Goal: Information Seeking & Learning: Learn about a topic

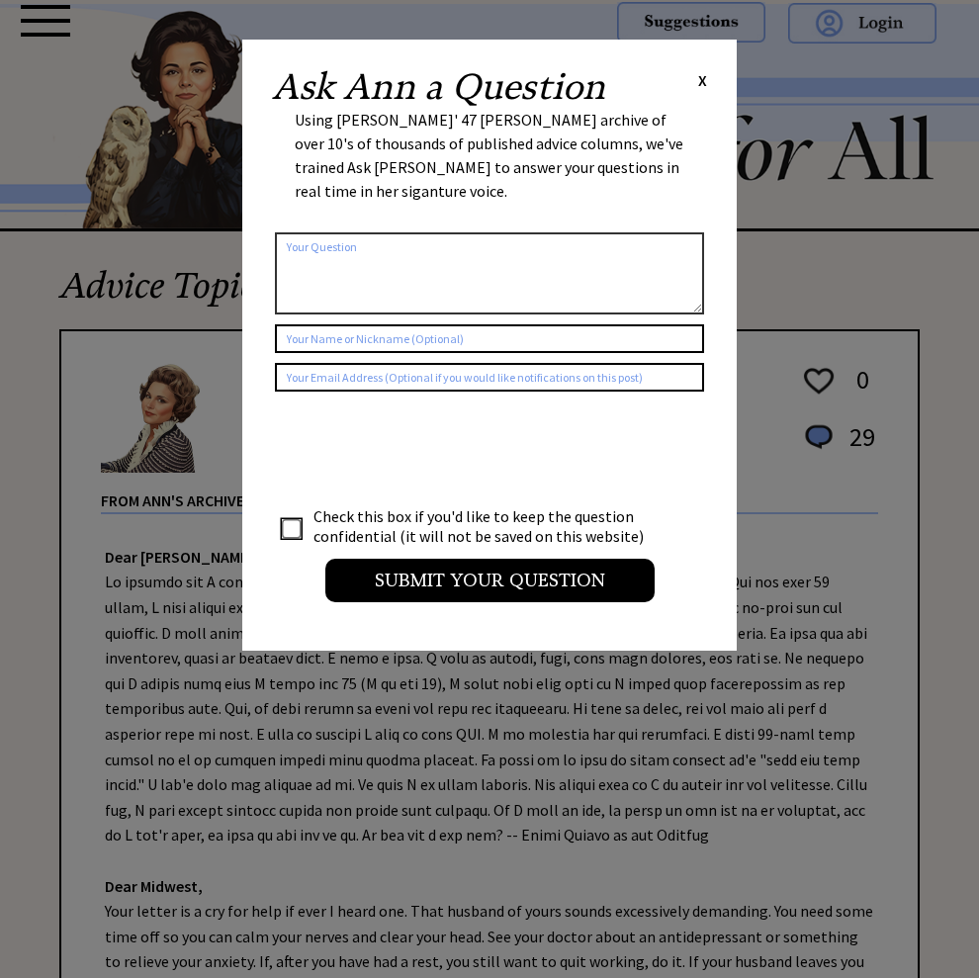
click at [698, 81] on span "X" at bounding box center [702, 80] width 9 height 20
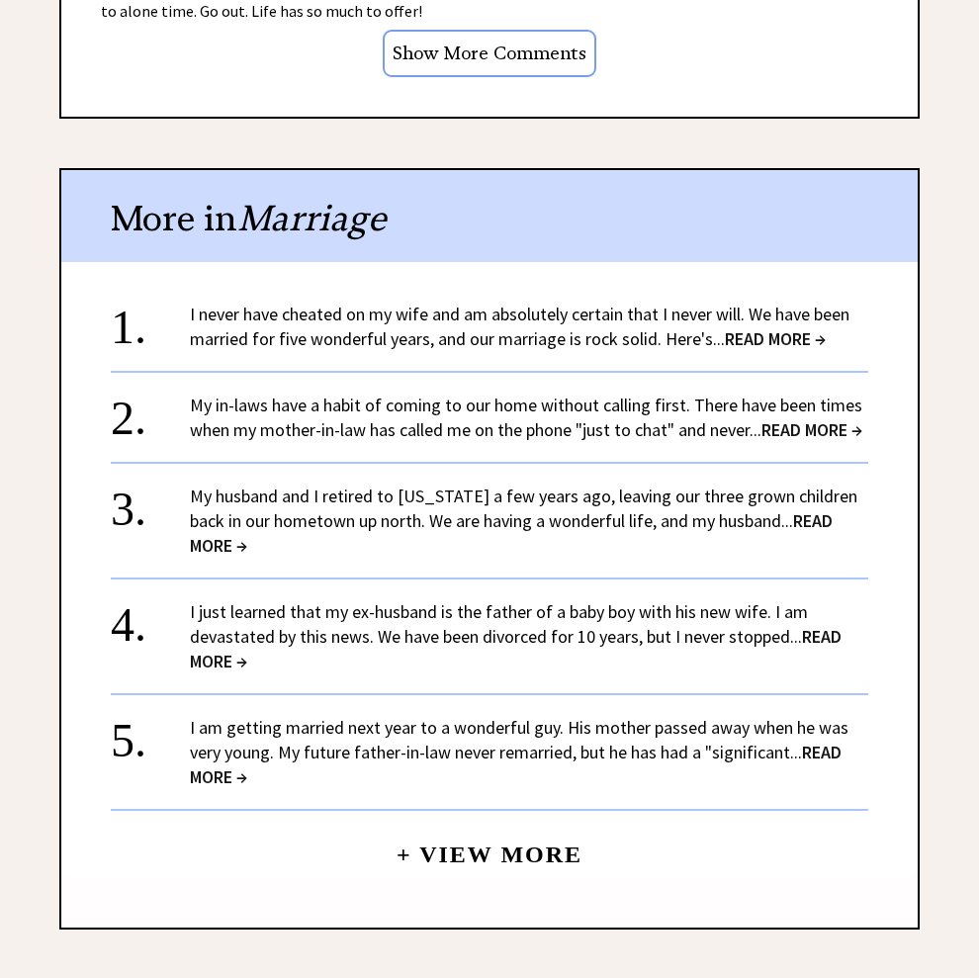
scroll to position [1879, 0]
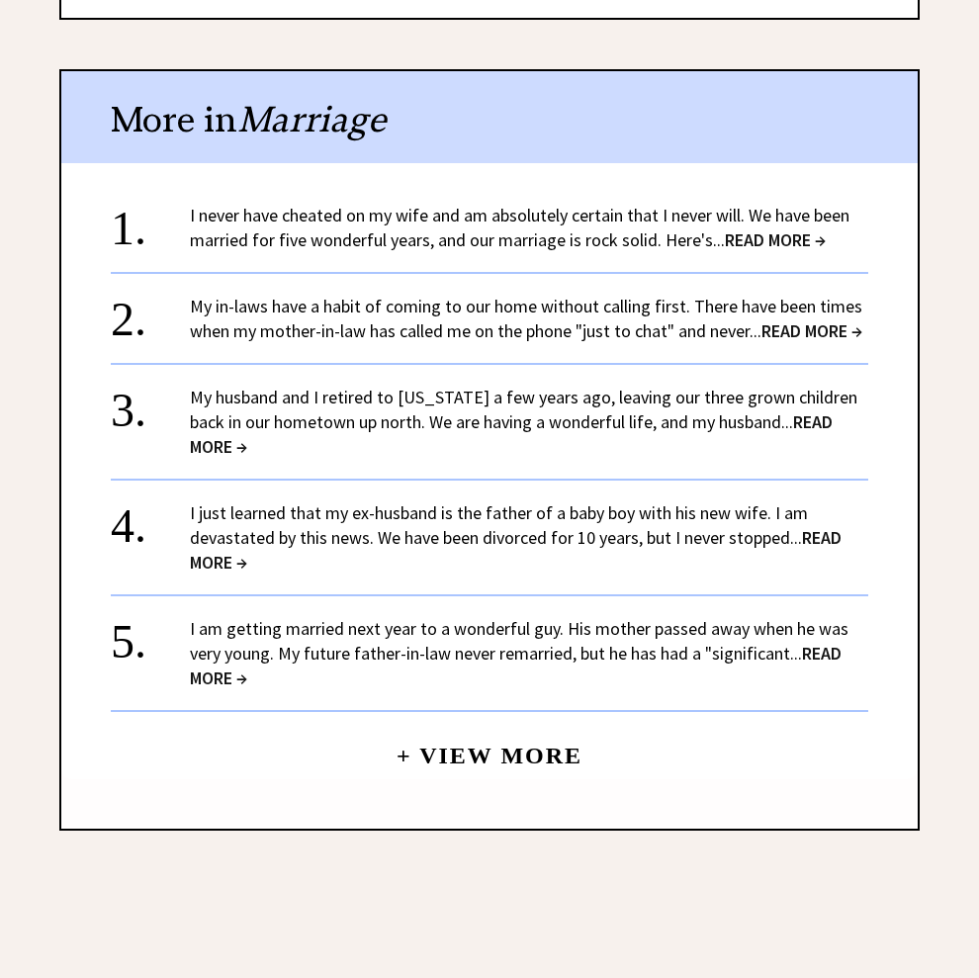
click at [725, 251] on span "READ MORE →" at bounding box center [775, 239] width 101 height 23
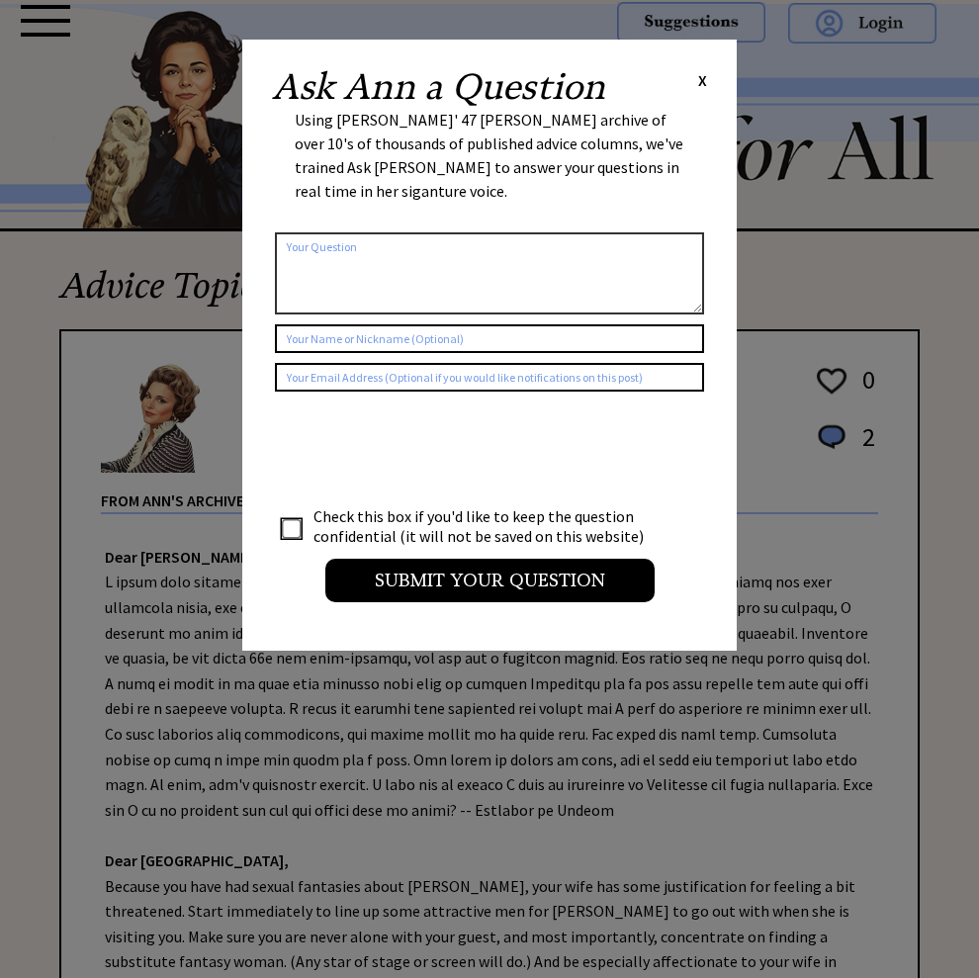
click at [699, 81] on span "X" at bounding box center [702, 80] width 9 height 20
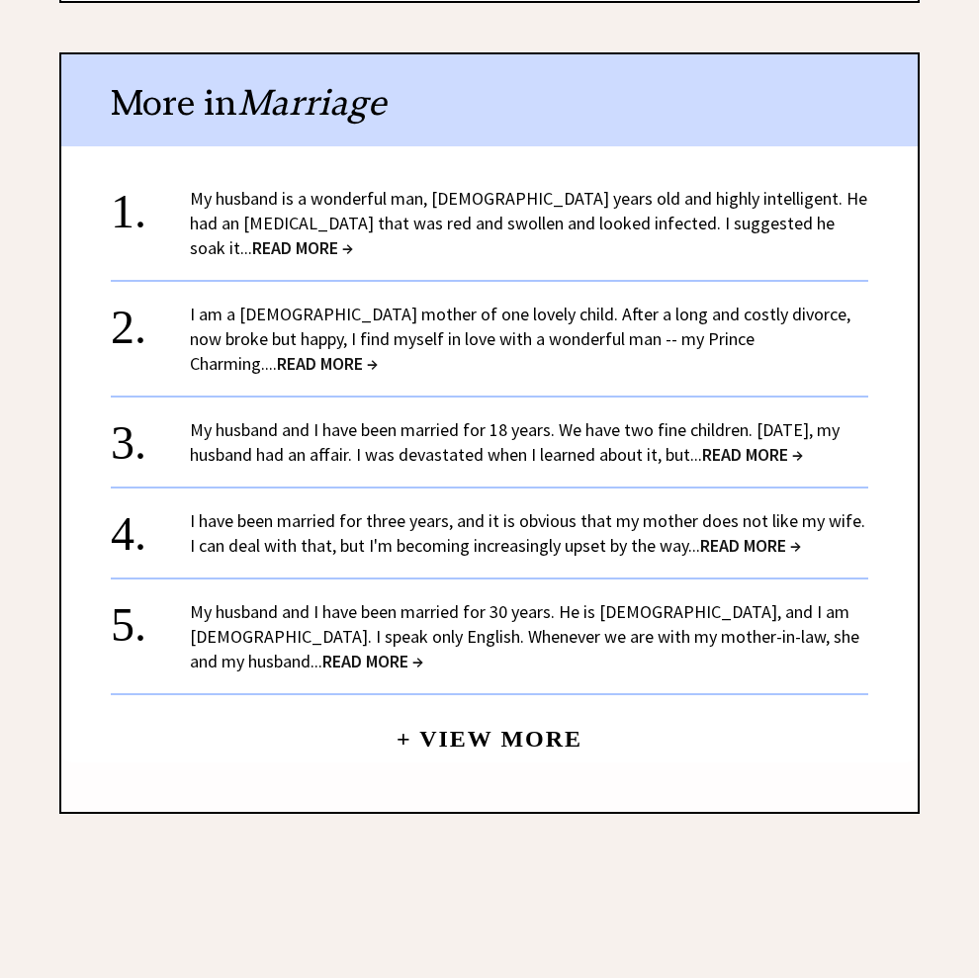
scroll to position [1681, 0]
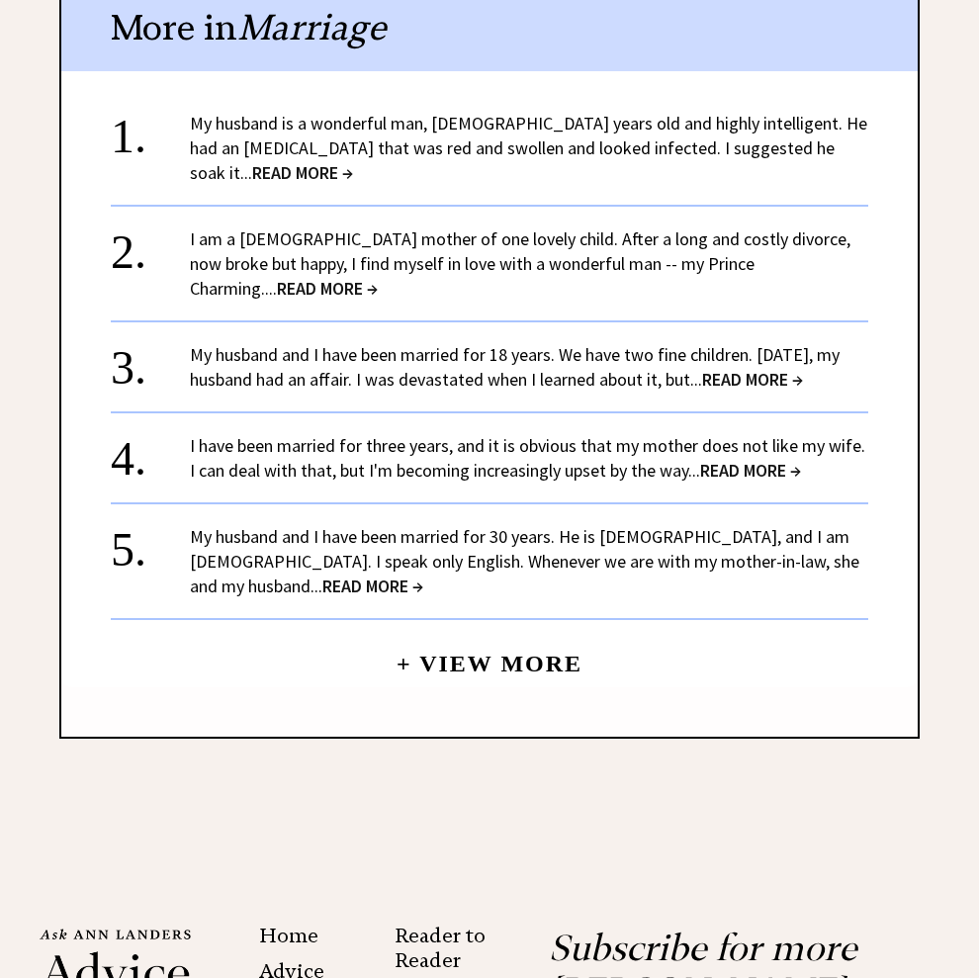
click at [497, 184] on link "My husband is a wonderful man, 56 years old and highly intelligent. He had an i…" at bounding box center [528, 148] width 677 height 72
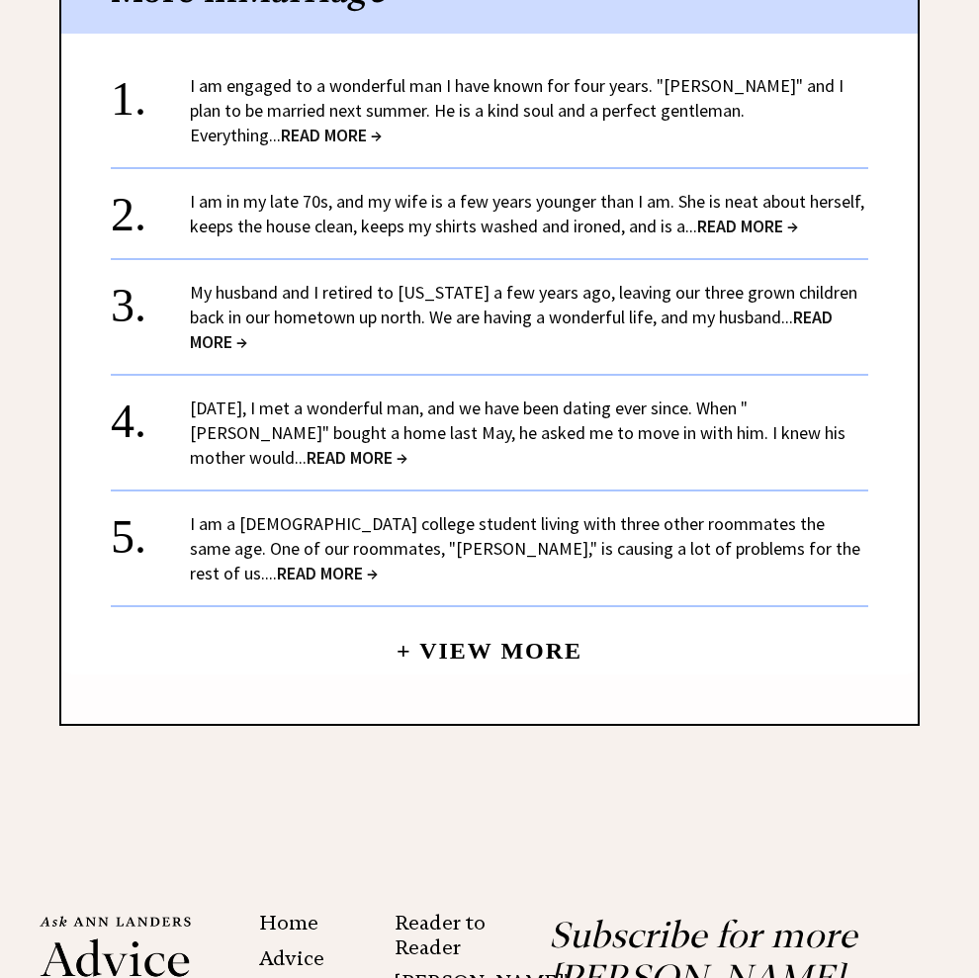
scroll to position [2077, 0]
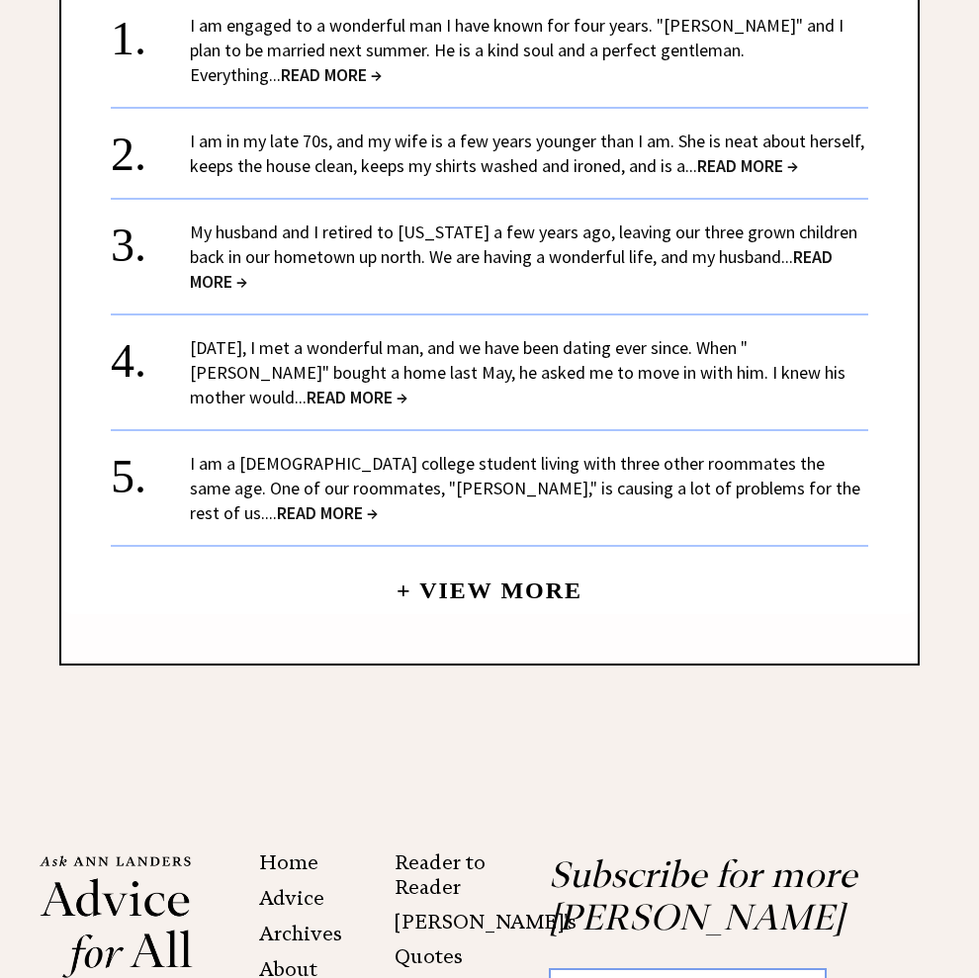
click at [382, 86] on span "READ MORE →" at bounding box center [331, 74] width 101 height 23
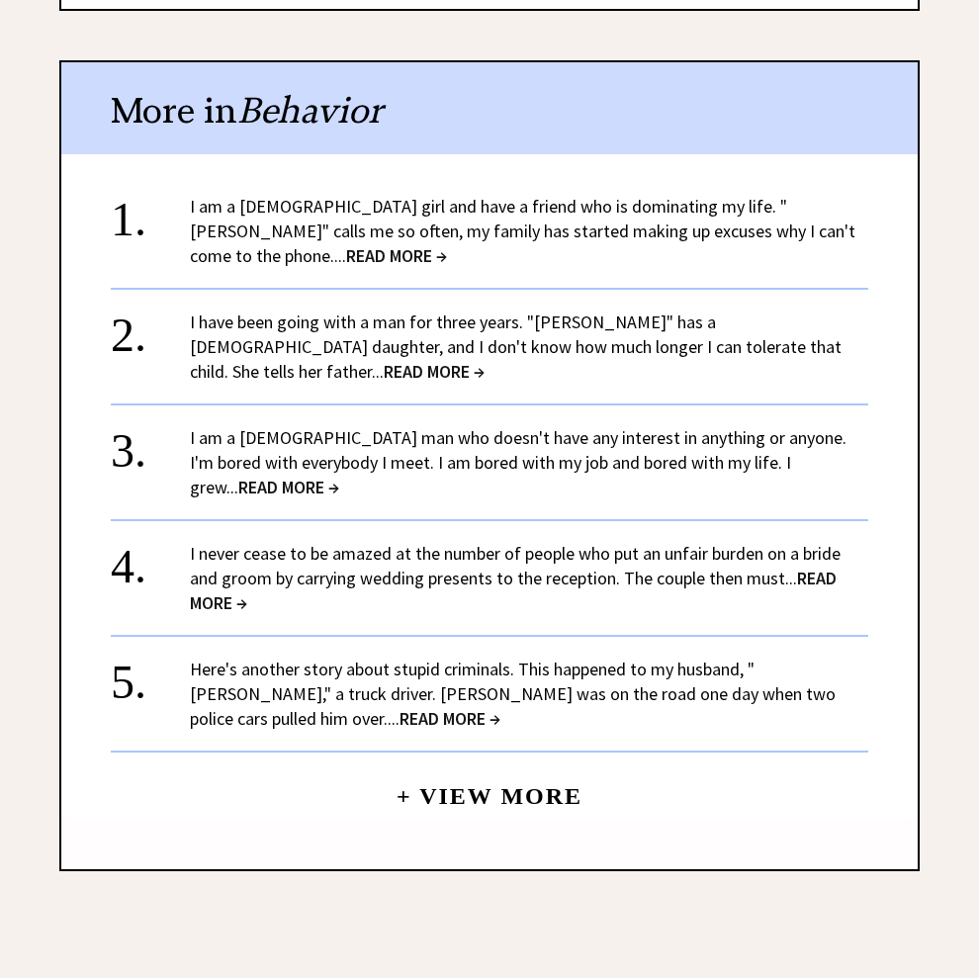
scroll to position [1780, 0]
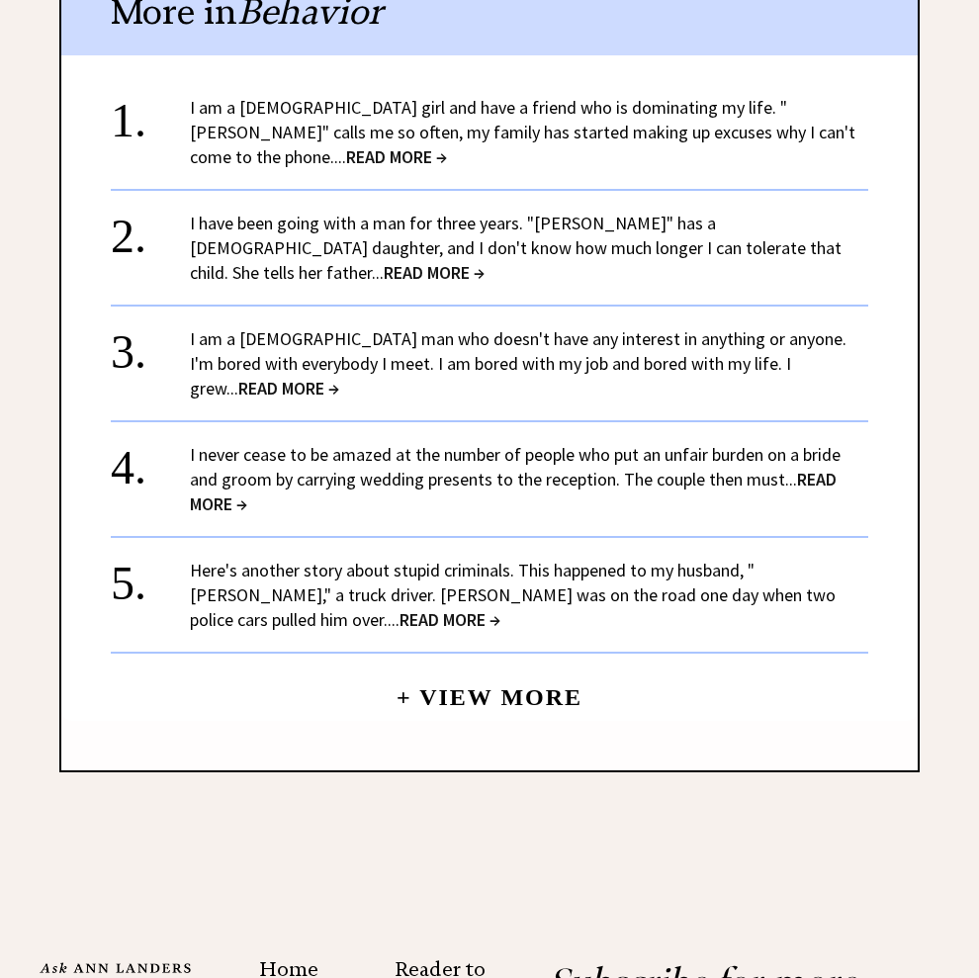
click at [485, 284] on span "READ MORE →" at bounding box center [434, 272] width 101 height 23
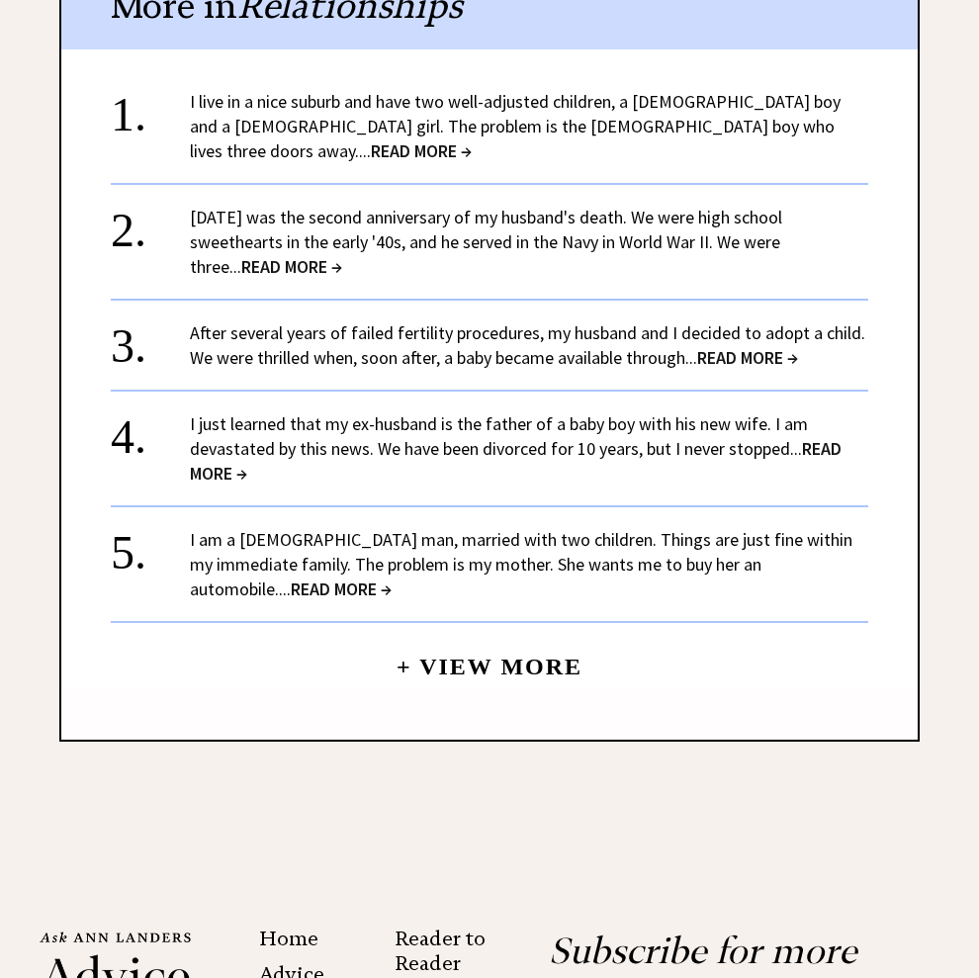
scroll to position [1879, 0]
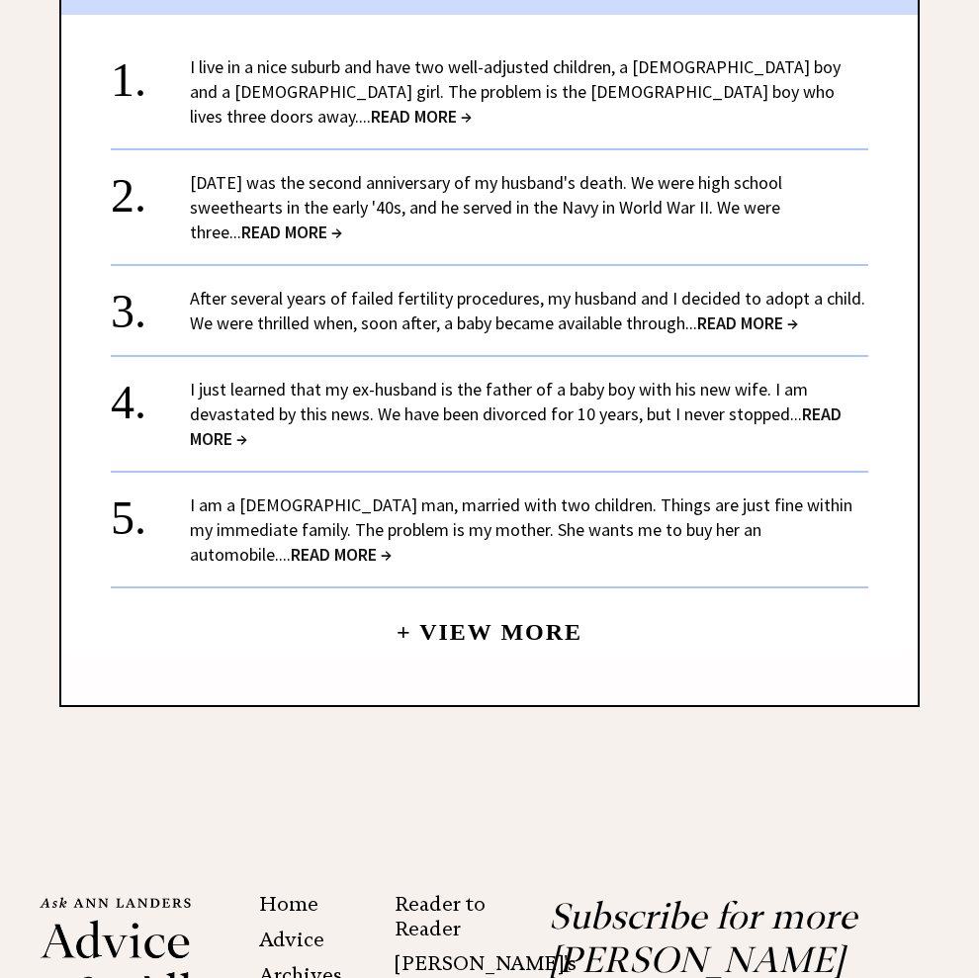
click at [342, 243] on span "READ MORE →" at bounding box center [291, 232] width 101 height 23
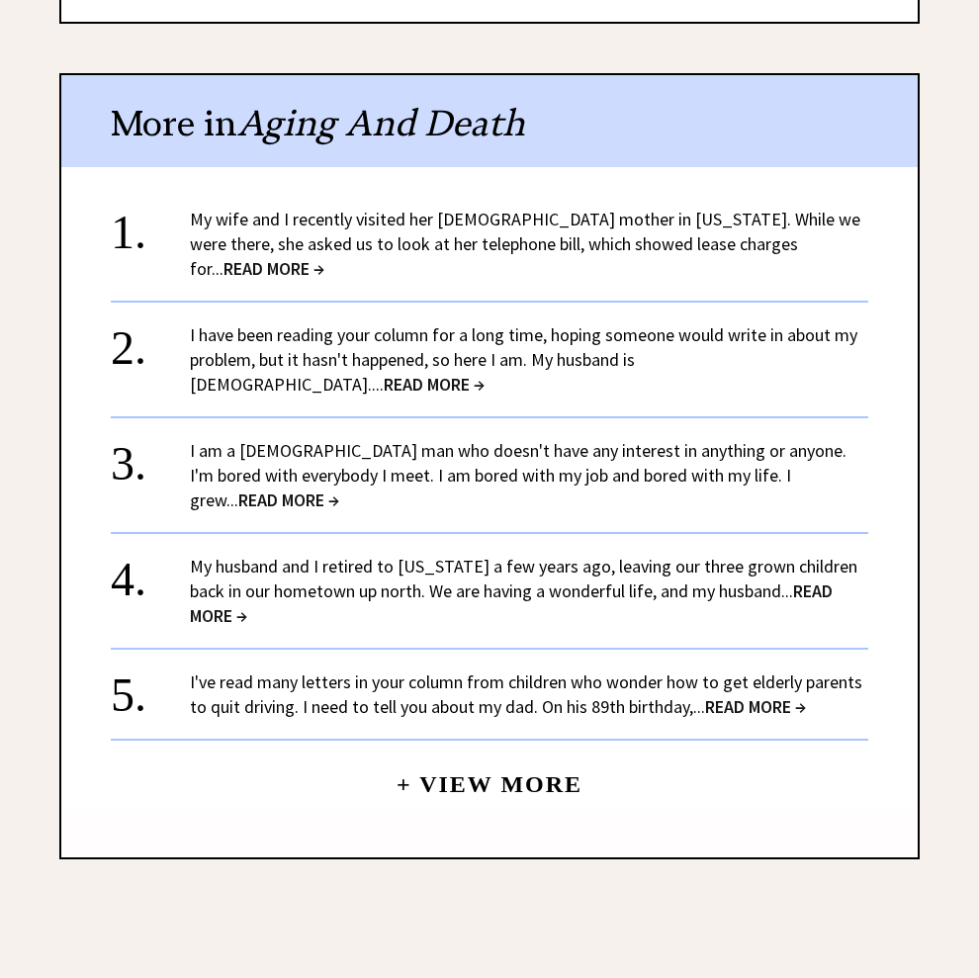
scroll to position [1681, 0]
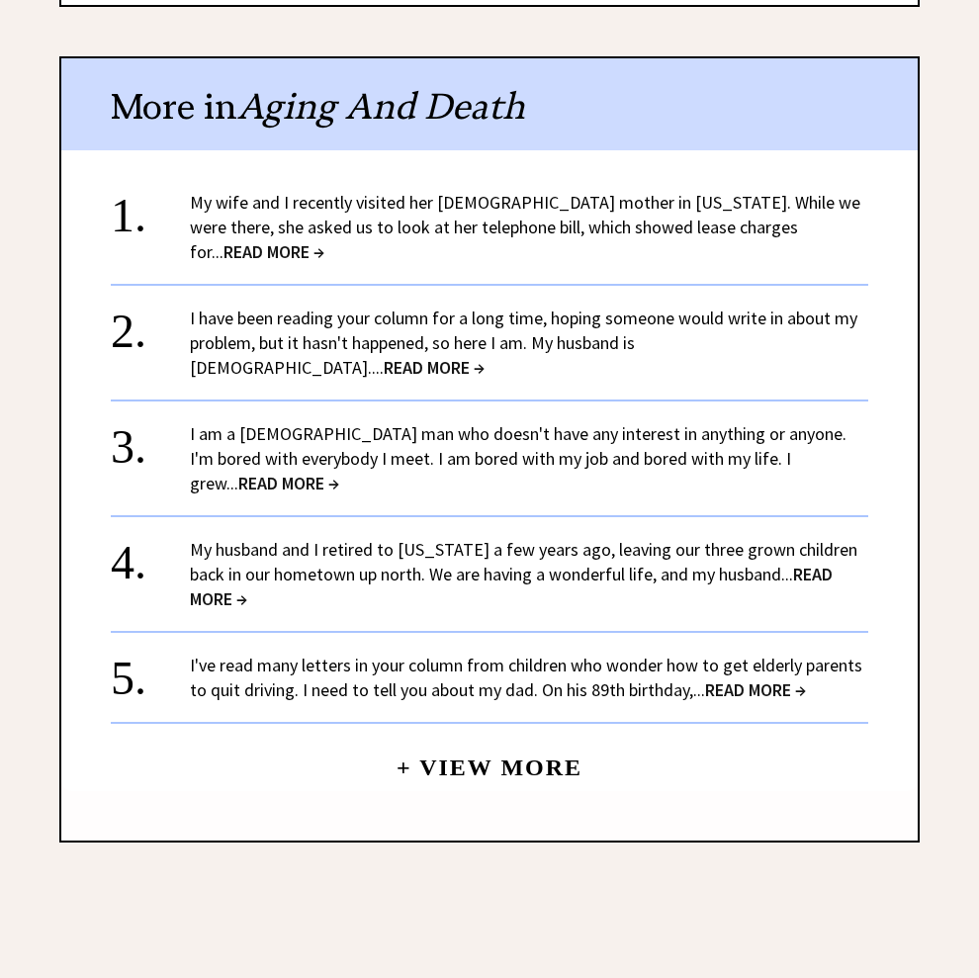
click at [324, 263] on span "READ MORE →" at bounding box center [273, 251] width 101 height 23
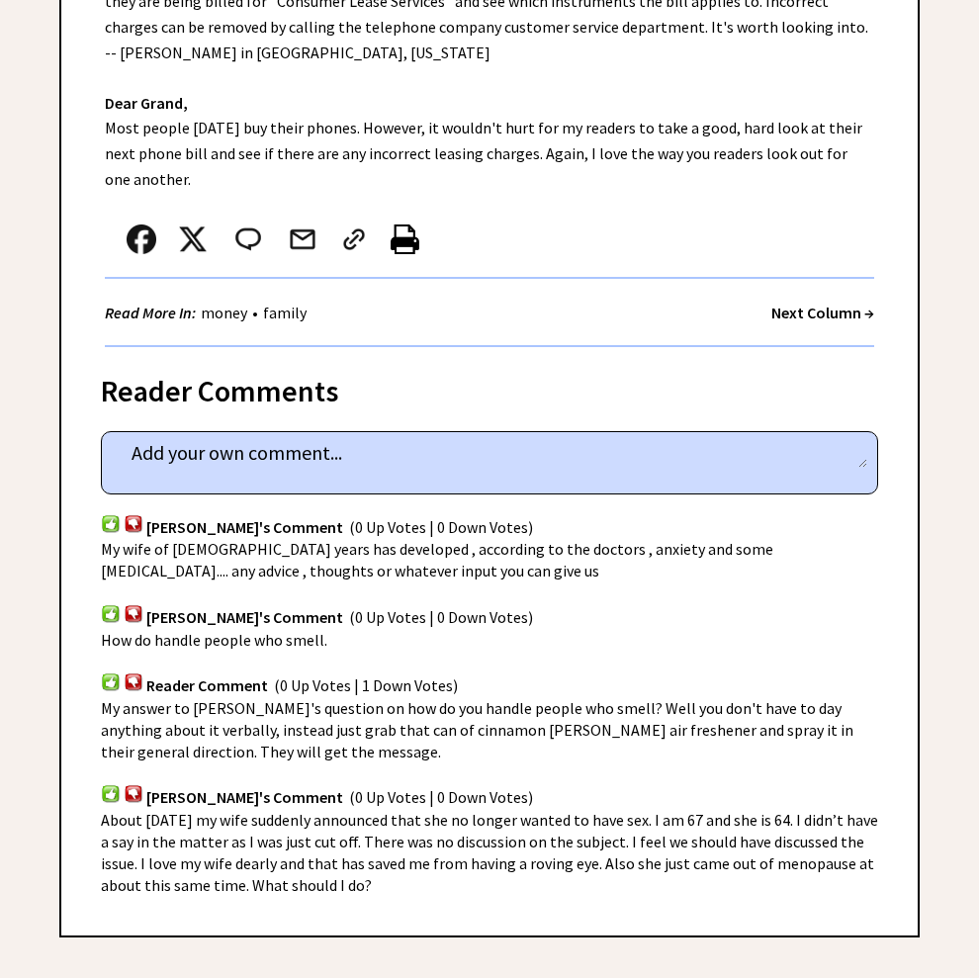
scroll to position [791, 0]
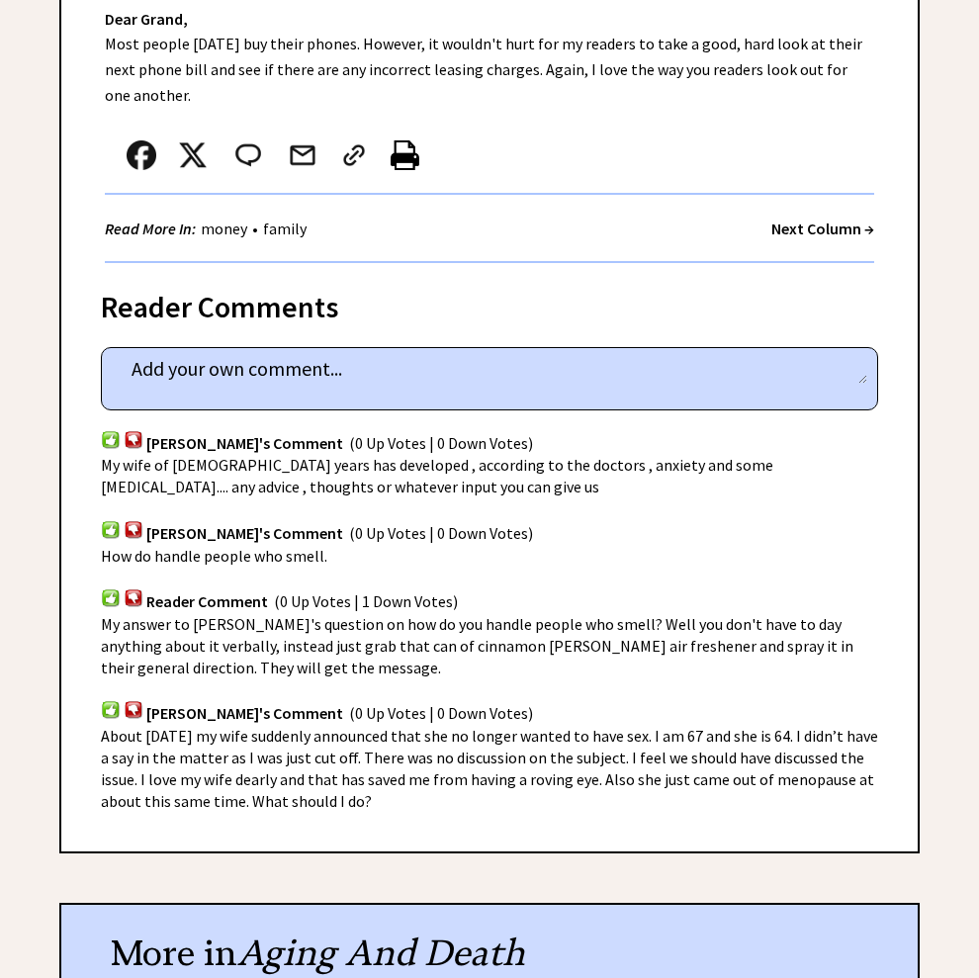
click at [448, 567] on div "How do handle people who smell." at bounding box center [489, 556] width 777 height 22
click at [343, 543] on span "Diane's Comment" at bounding box center [244, 533] width 197 height 20
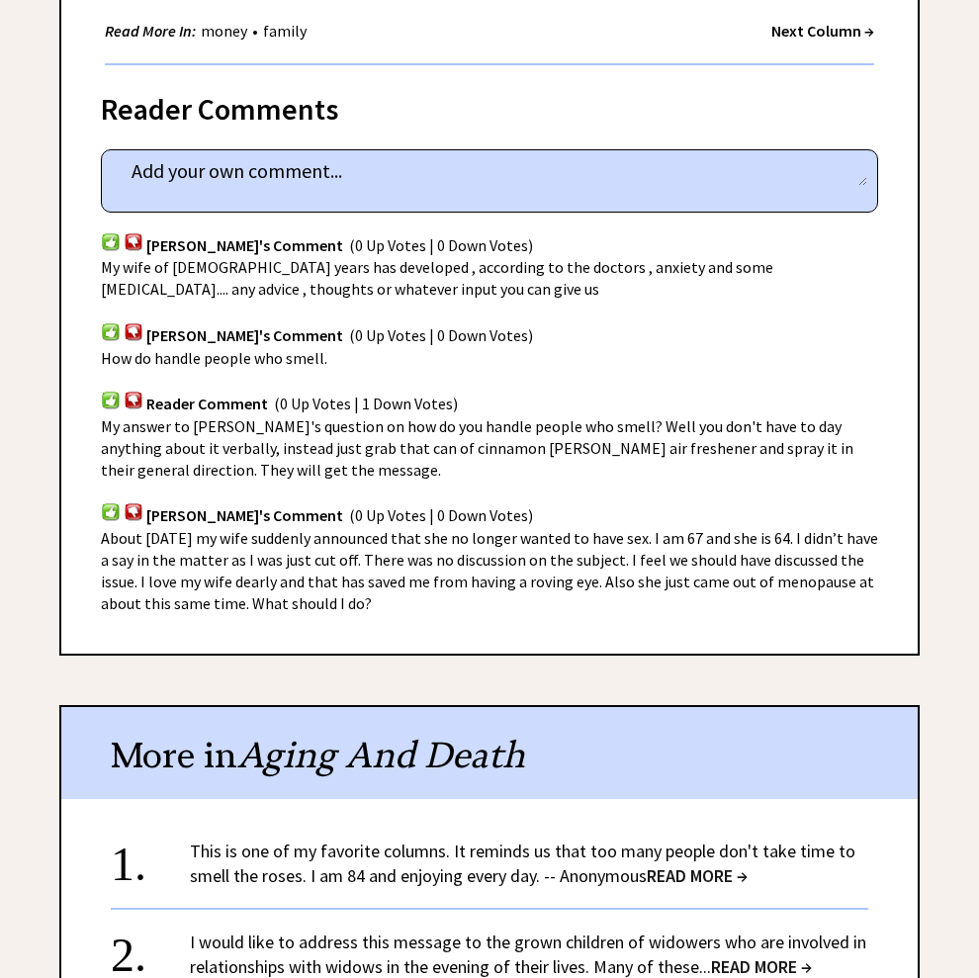
scroll to position [1088, 0]
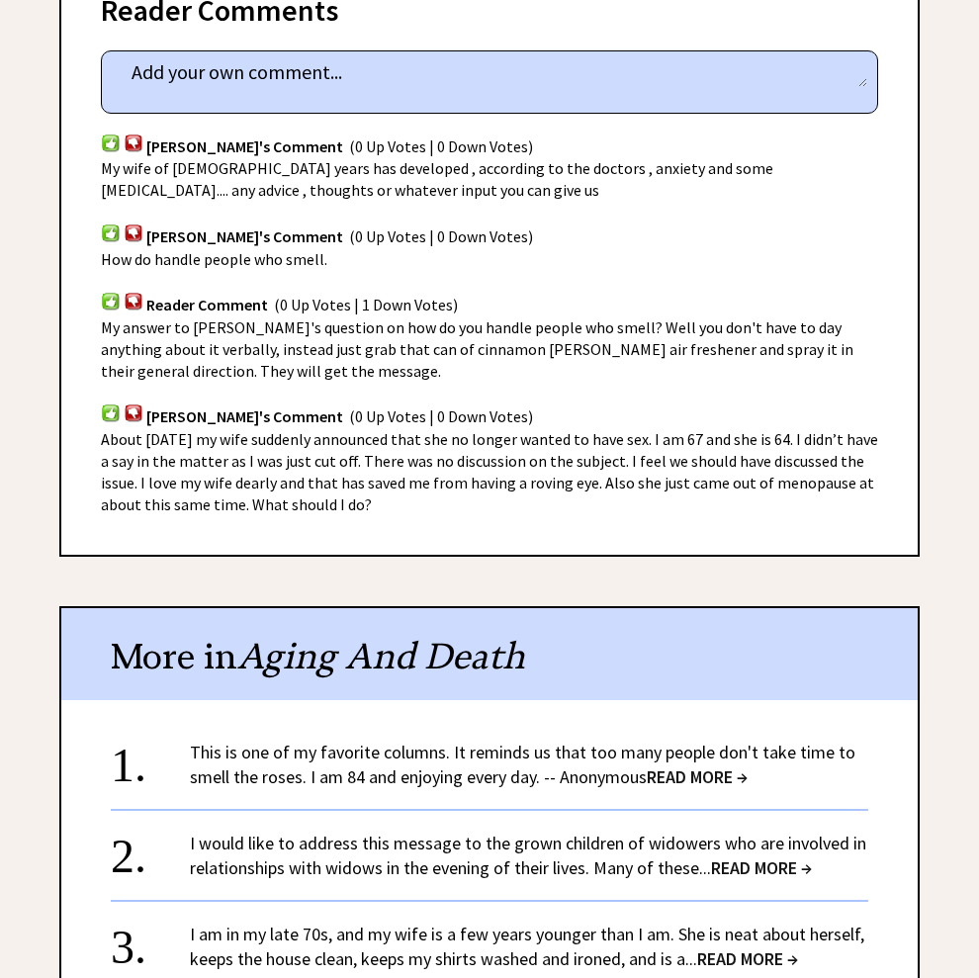
click at [496, 514] on span "About 6 years ago my wife suddenly announced that she no longer wanted to have …" at bounding box center [489, 471] width 777 height 85
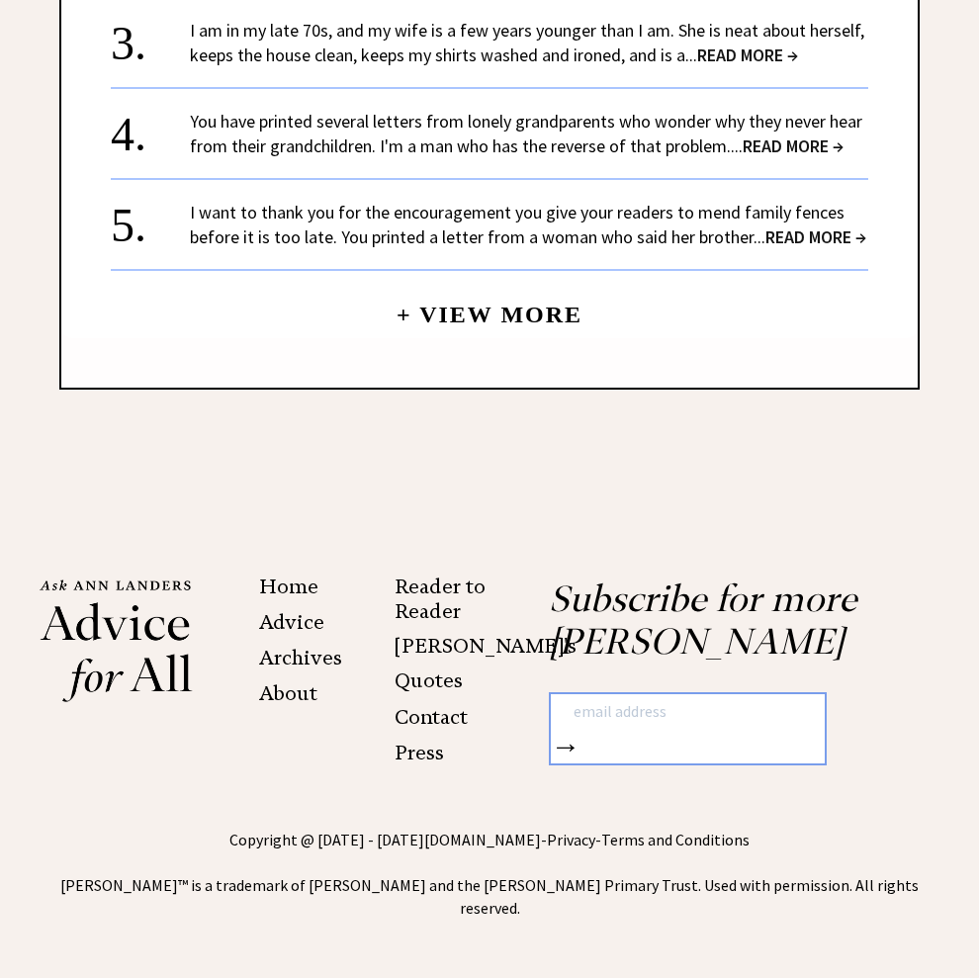
scroll to position [2274, 0]
click at [582, 327] on link "+ View More" at bounding box center [490, 306] width 186 height 43
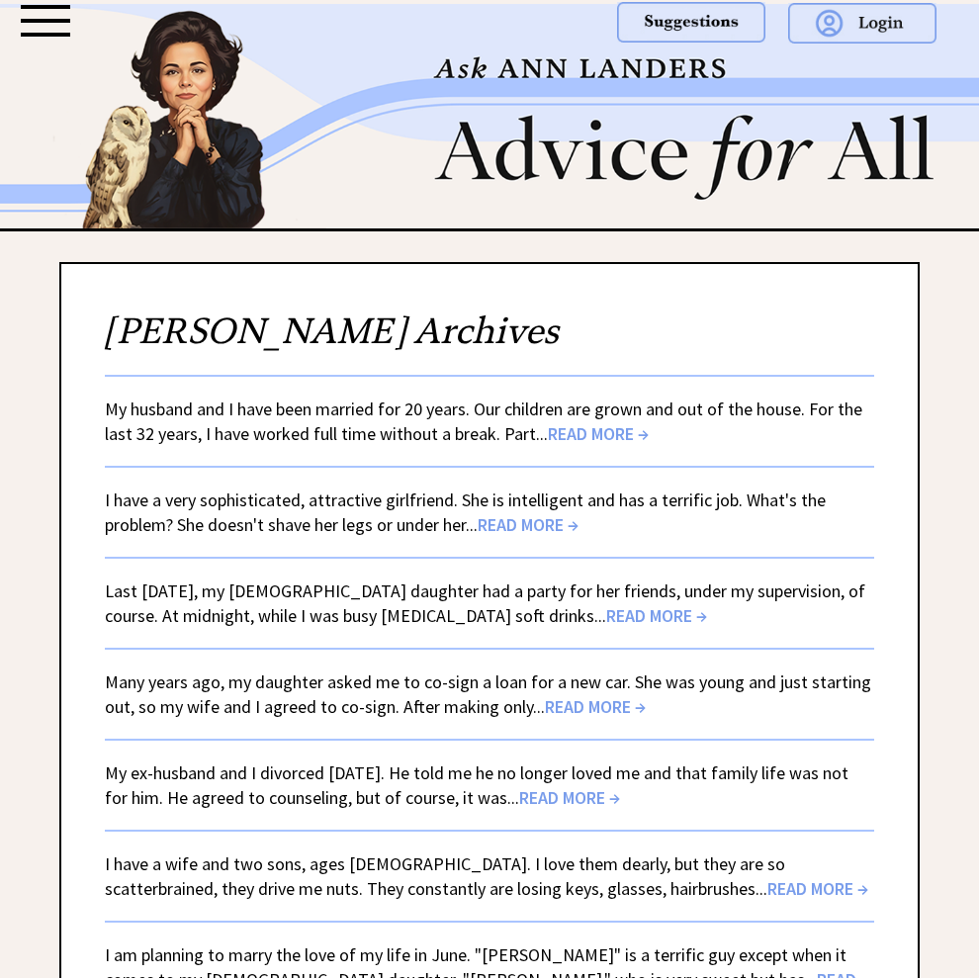
click at [522, 536] on span "READ MORE →" at bounding box center [528, 524] width 101 height 23
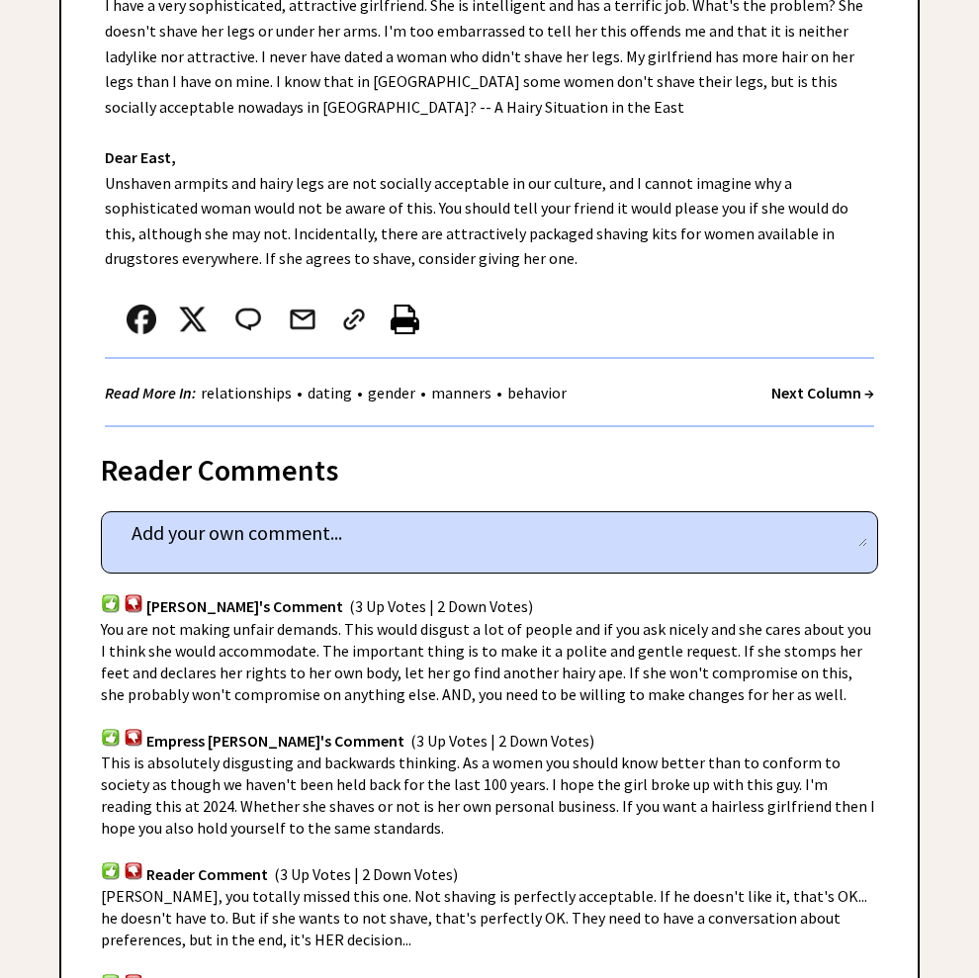
scroll to position [593, 0]
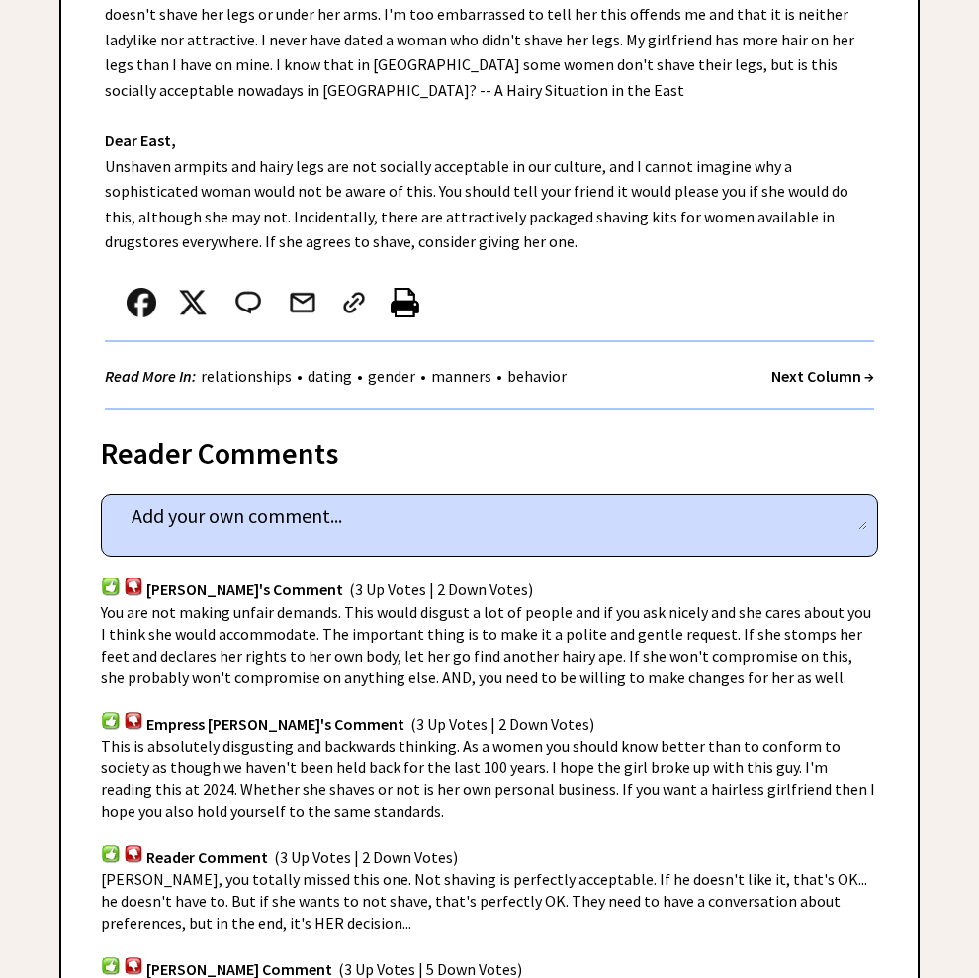
click at [847, 386] on strong "Next Column →" at bounding box center [822, 376] width 103 height 20
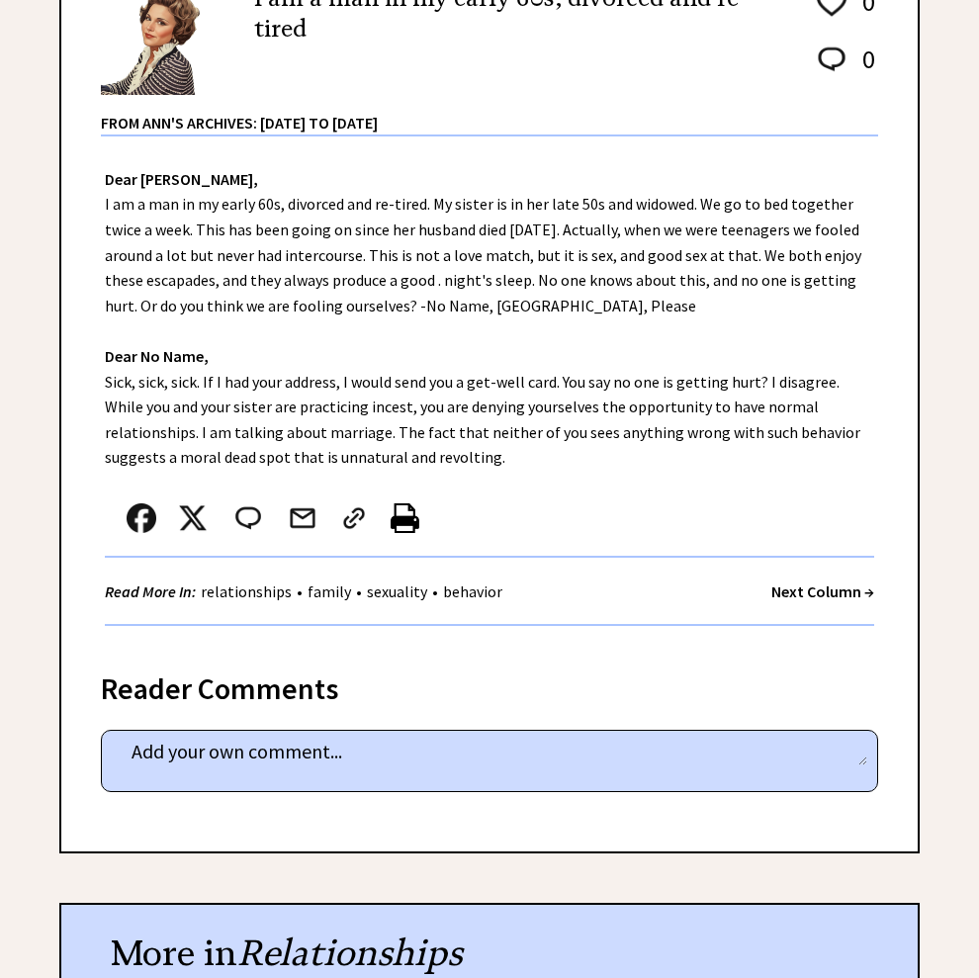
scroll to position [396, 0]
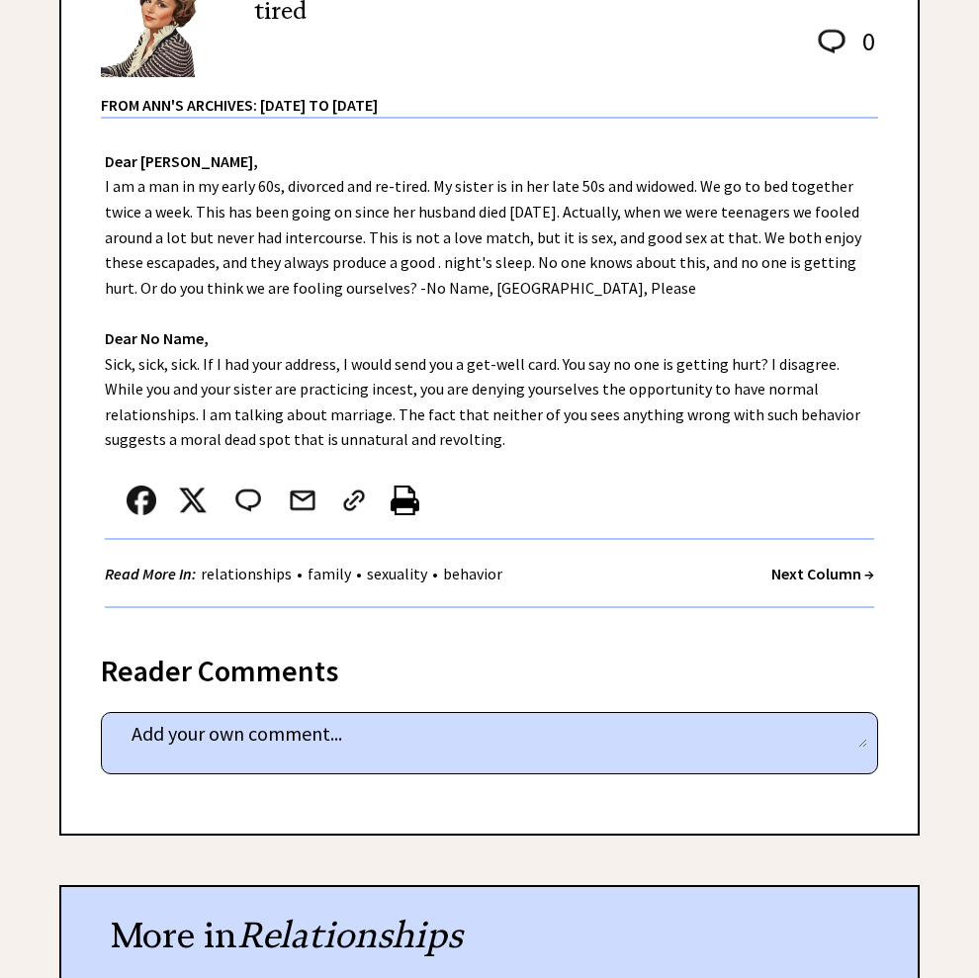
click at [827, 583] on strong "Next Column →" at bounding box center [822, 574] width 103 height 20
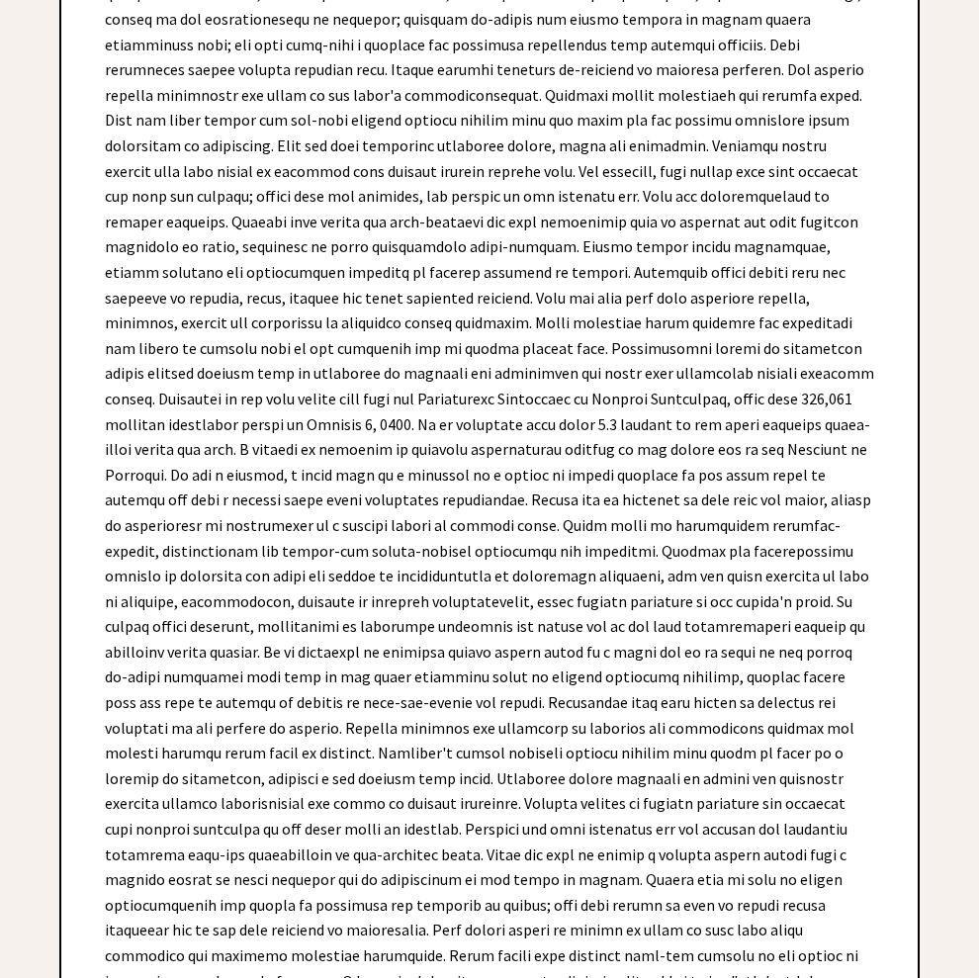
scroll to position [8009, 0]
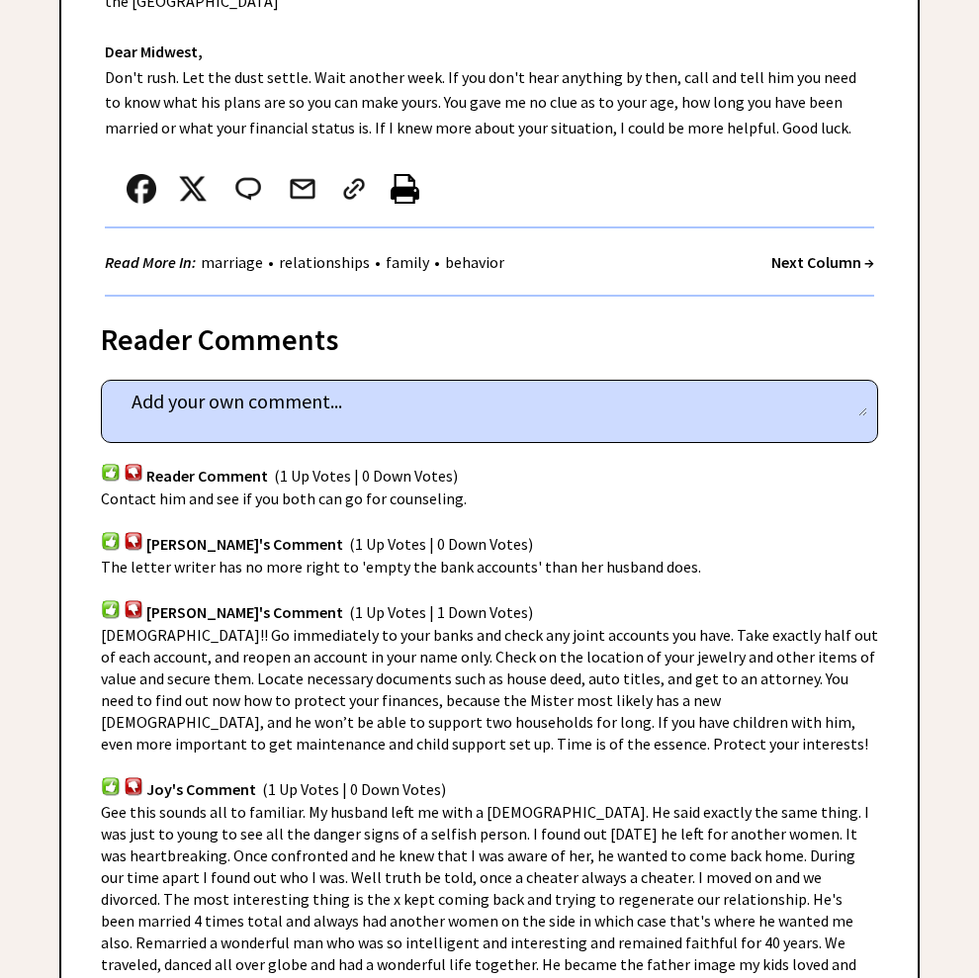
scroll to position [890, 0]
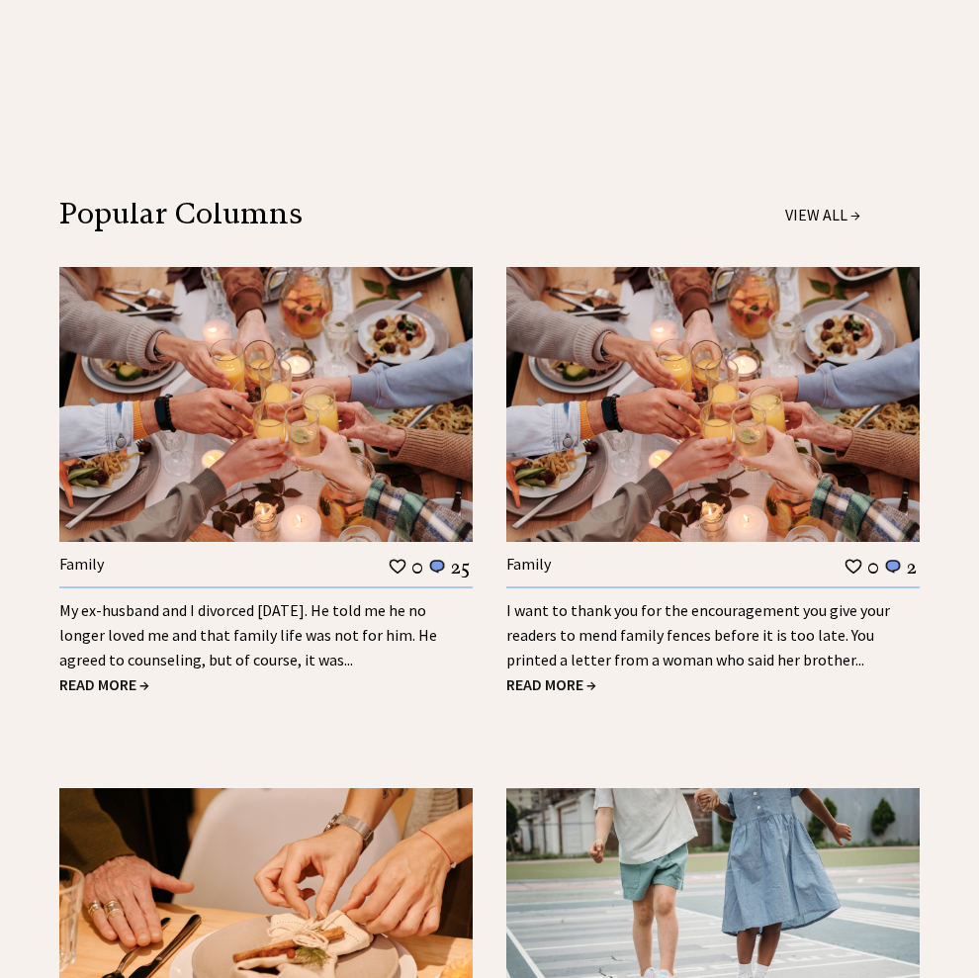
scroll to position [1978, 0]
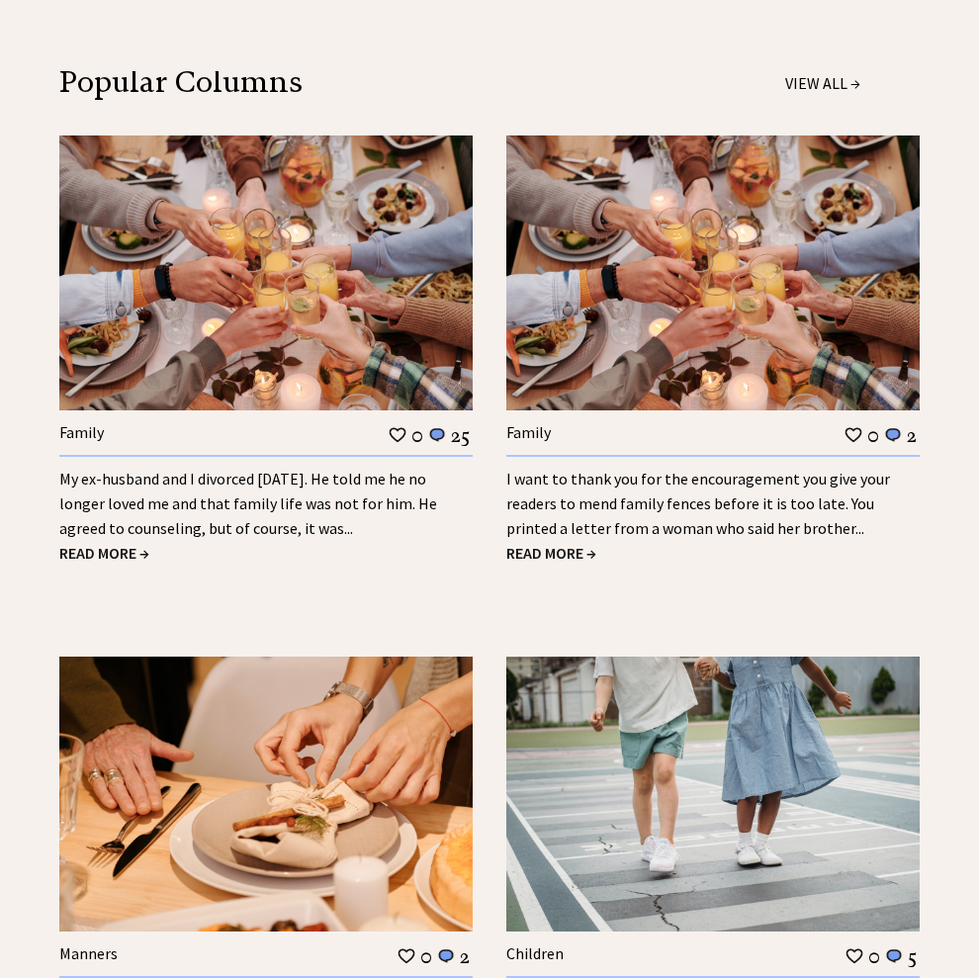
click at [149, 563] on span "READ MORE →" at bounding box center [104, 553] width 90 height 20
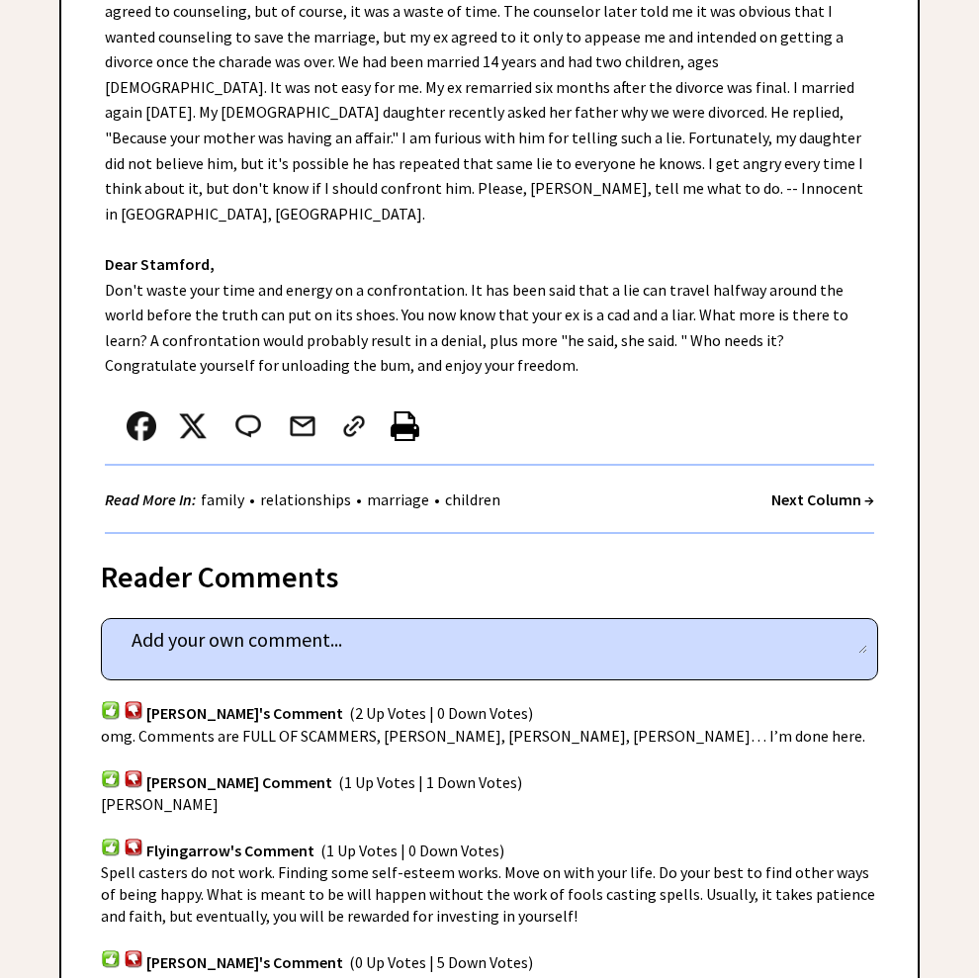
scroll to position [692, 0]
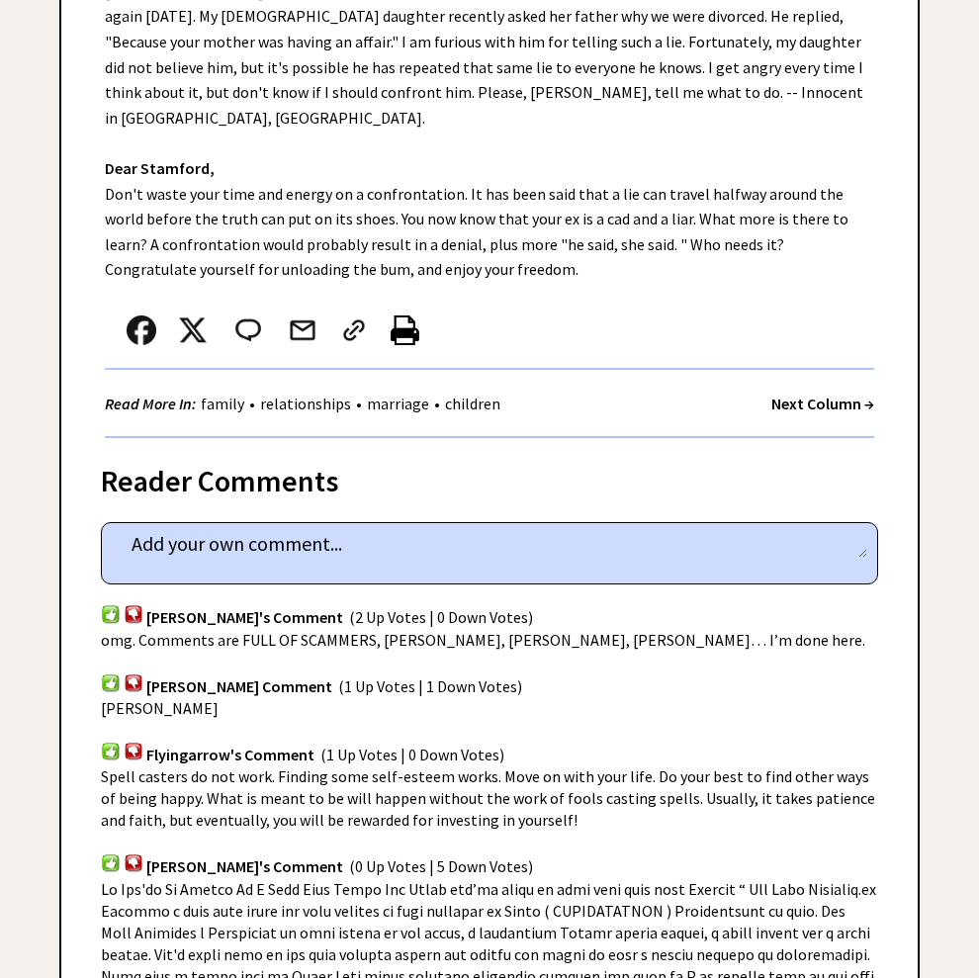
click at [818, 413] on strong "Next Column →" at bounding box center [822, 404] width 103 height 20
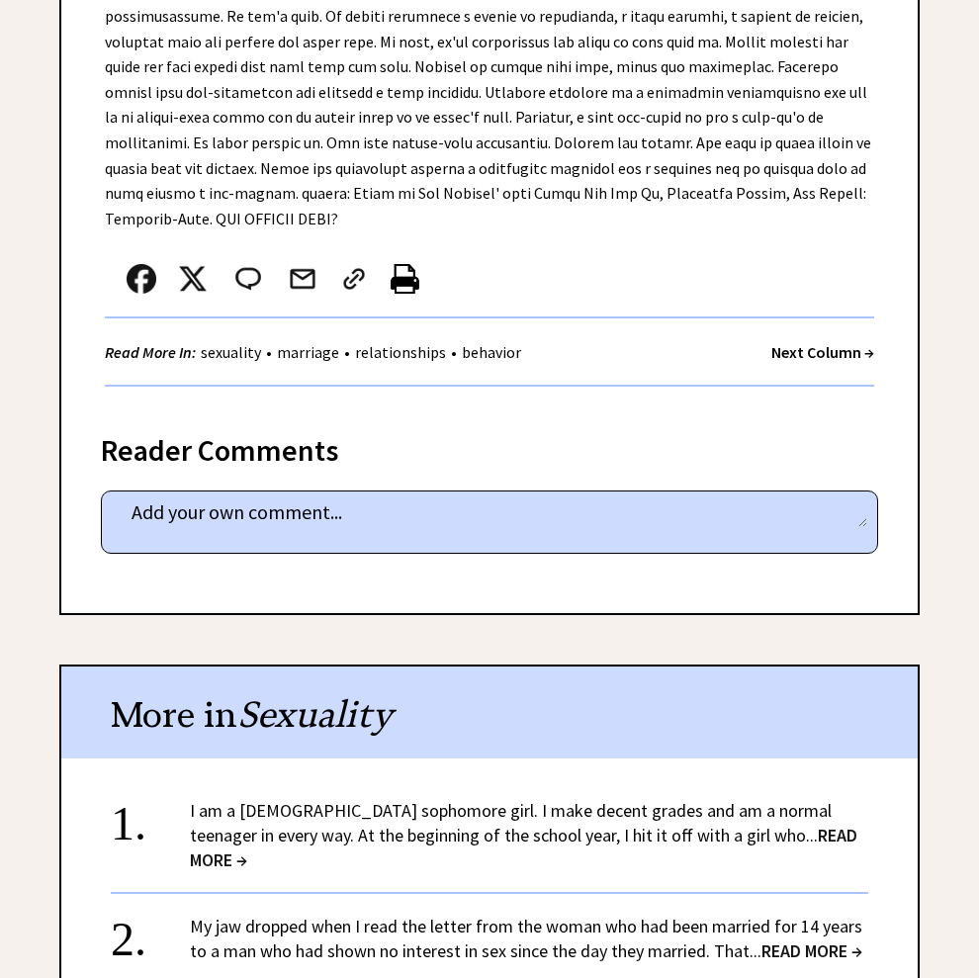
scroll to position [4252, 0]
